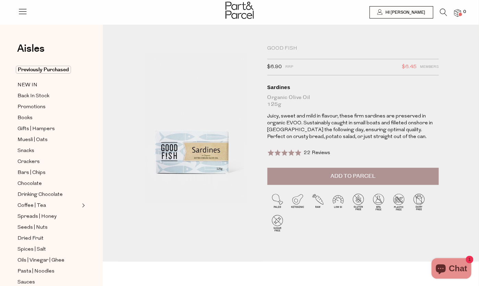
click at [26, 17] on link at bounding box center [23, 14] width 10 height 7
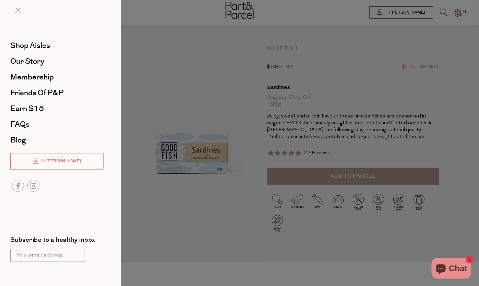
click at [316, 47] on div at bounding box center [239, 143] width 479 height 286
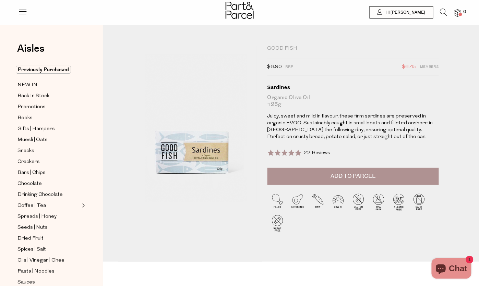
click at [441, 12] on icon at bounding box center [443, 13] width 7 height 8
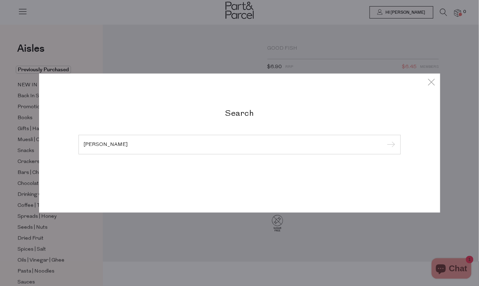
type input "[PERSON_NAME]"
click at [390, 145] on input "submit" at bounding box center [390, 145] width 10 height 10
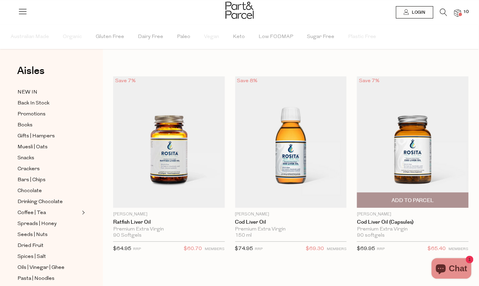
click at [401, 127] on img at bounding box center [413, 142] width 112 height 132
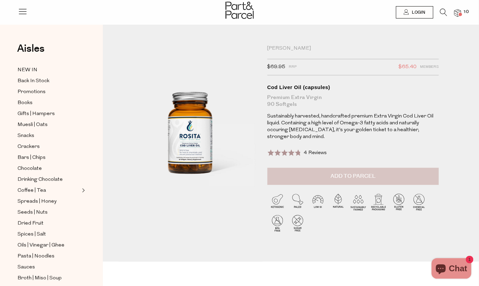
click at [351, 181] on button "Add to Parcel" at bounding box center [352, 176] width 171 height 17
click at [441, 12] on icon at bounding box center [443, 13] width 7 height 8
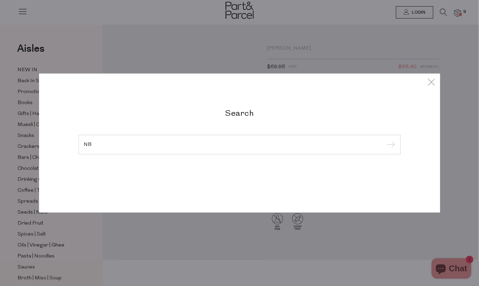
type input "N"
type input "H"
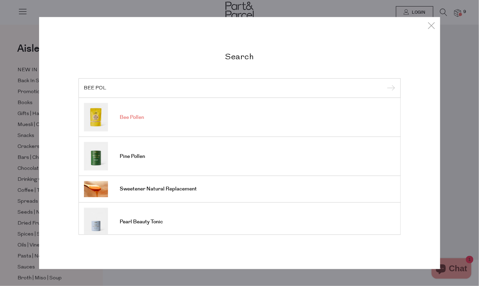
type input "BEE POL"
click at [152, 117] on link "Bee Pollen" at bounding box center [239, 117] width 311 height 28
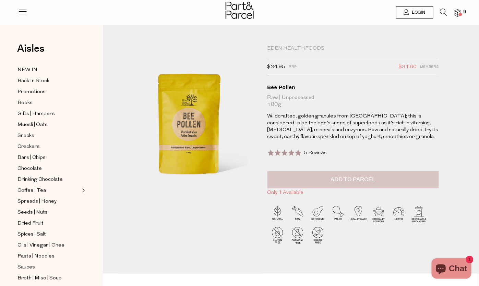
click at [317, 186] on button "Add to Parcel" at bounding box center [352, 179] width 171 height 17
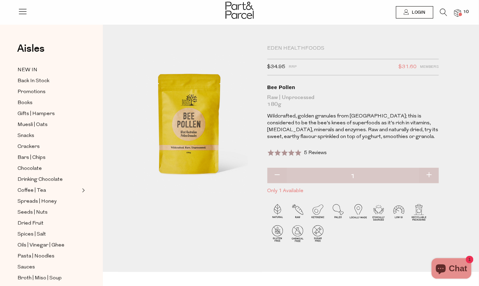
click at [456, 15] on img at bounding box center [457, 13] width 7 height 8
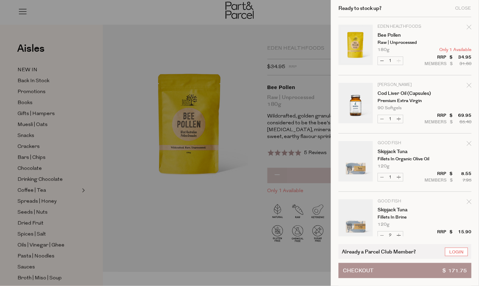
click at [469, 27] on icon "Remove Bee Pollen" at bounding box center [469, 27] width 5 height 5
type input "Add Membership"
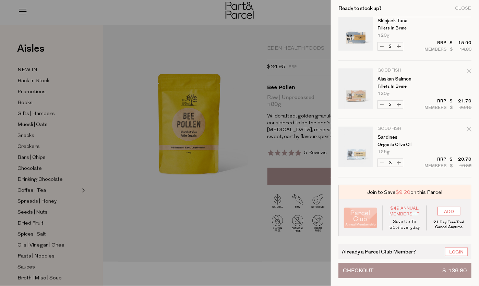
scroll to position [131, 0]
click at [288, 135] on div at bounding box center [239, 143] width 479 height 286
